Goal: Find specific page/section: Find specific page/section

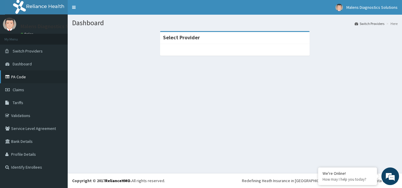
click at [13, 76] on link "PA Code" at bounding box center [34, 77] width 68 height 13
click at [20, 77] on link "PA Code" at bounding box center [34, 77] width 68 height 13
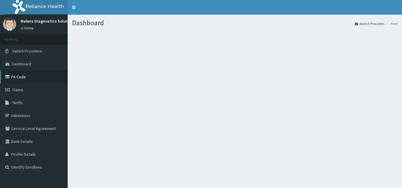
click at [27, 75] on link "PA Code" at bounding box center [34, 77] width 68 height 13
